Goal: Transaction & Acquisition: Subscribe to service/newsletter

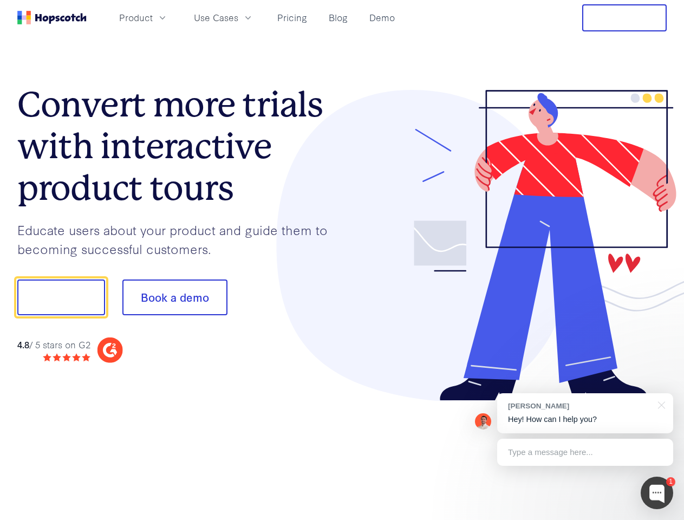
click at [342, 260] on div at bounding box center [504, 246] width 325 height 312
click at [153, 17] on span "Product" at bounding box center [136, 18] width 34 height 14
click at [238, 17] on span "Use Cases" at bounding box center [216, 18] width 44 height 14
click at [625, 18] on button "Free Trial" at bounding box center [624, 17] width 85 height 27
click at [61, 297] on button "Show me!" at bounding box center [61, 298] width 88 height 36
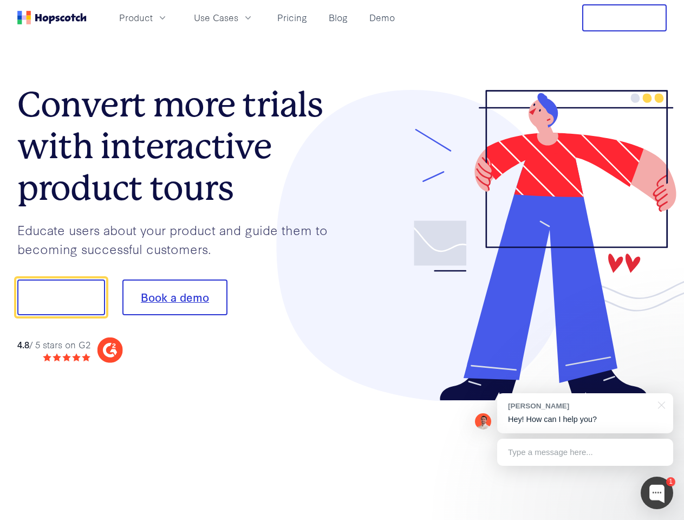
click at [174, 297] on button "Book a demo" at bounding box center [174, 298] width 105 height 36
click at [657, 493] on div at bounding box center [657, 493] width 33 height 33
click at [585, 413] on div "[PERSON_NAME] Hey! How can I help you?" at bounding box center [585, 413] width 176 height 40
click at [660, 404] on div at bounding box center [571, 295] width 203 height 361
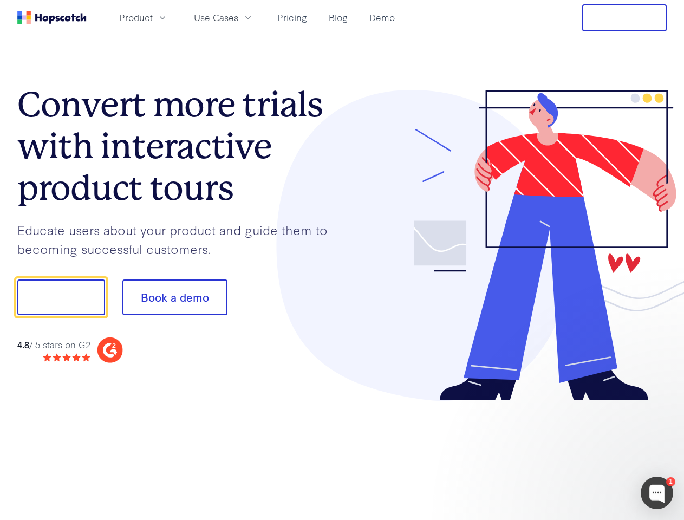
click at [585, 452] on div at bounding box center [571, 369] width 203 height 216
